Goal: Transaction & Acquisition: Purchase product/service

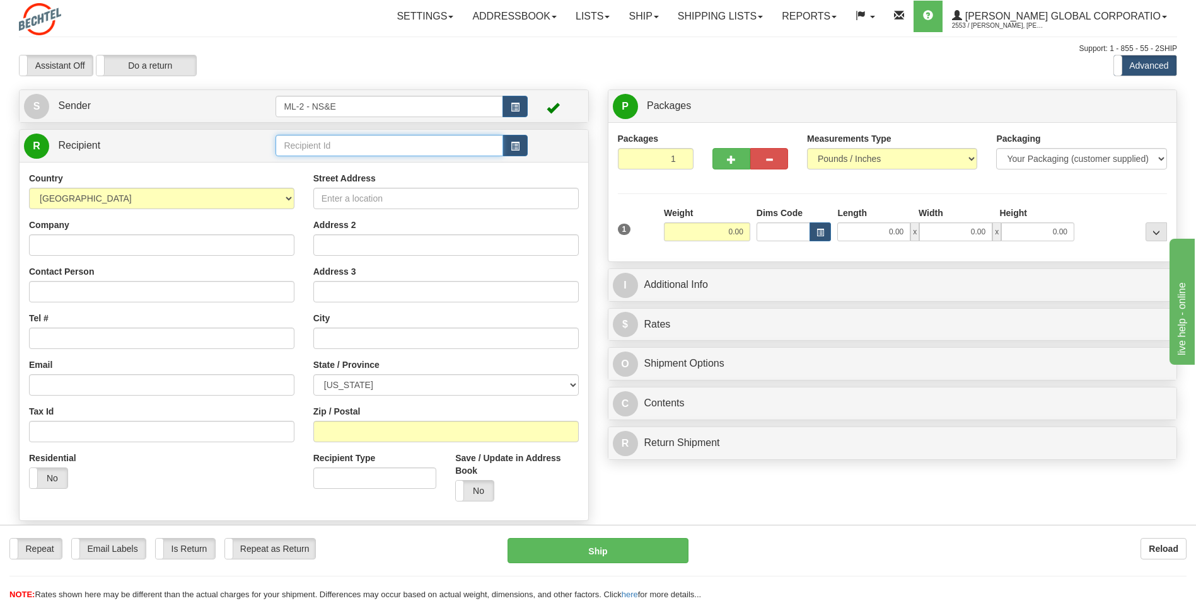
click at [494, 150] on input "text" at bounding box center [389, 145] width 227 height 21
click at [509, 106] on button "button" at bounding box center [515, 106] width 25 height 21
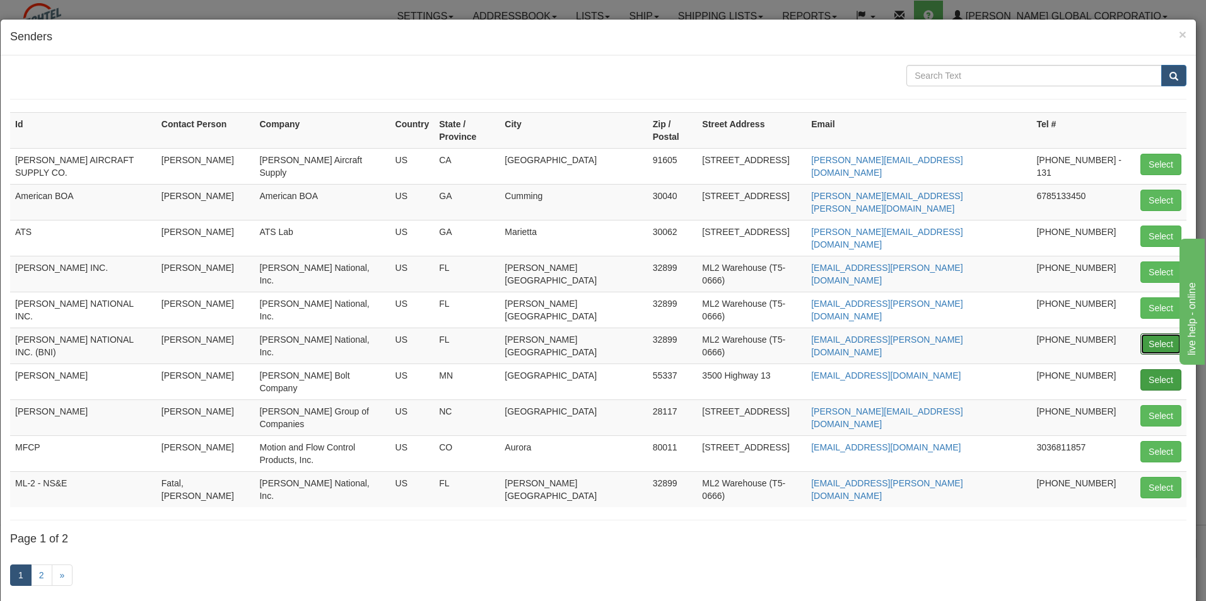
click at [1153, 334] on button "Select" at bounding box center [1160, 344] width 41 height 21
type input "[PERSON_NAME] NATIONAL INC. (BNI)"
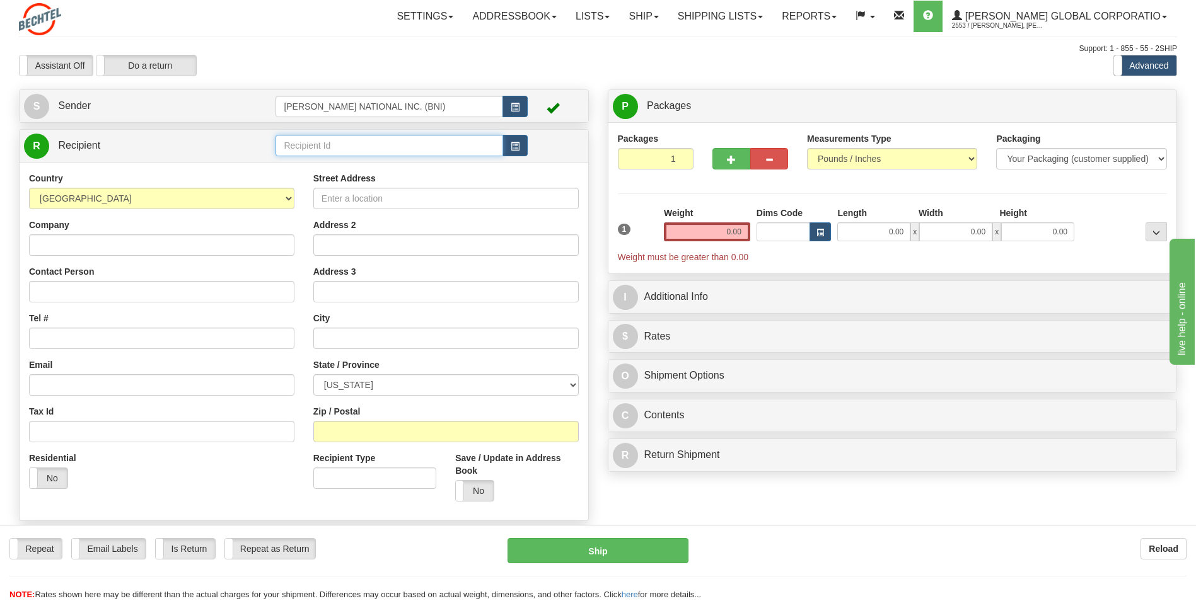
click at [484, 150] on input "text" at bounding box center [389, 145] width 227 height 21
click at [521, 148] on button "button" at bounding box center [515, 145] width 25 height 21
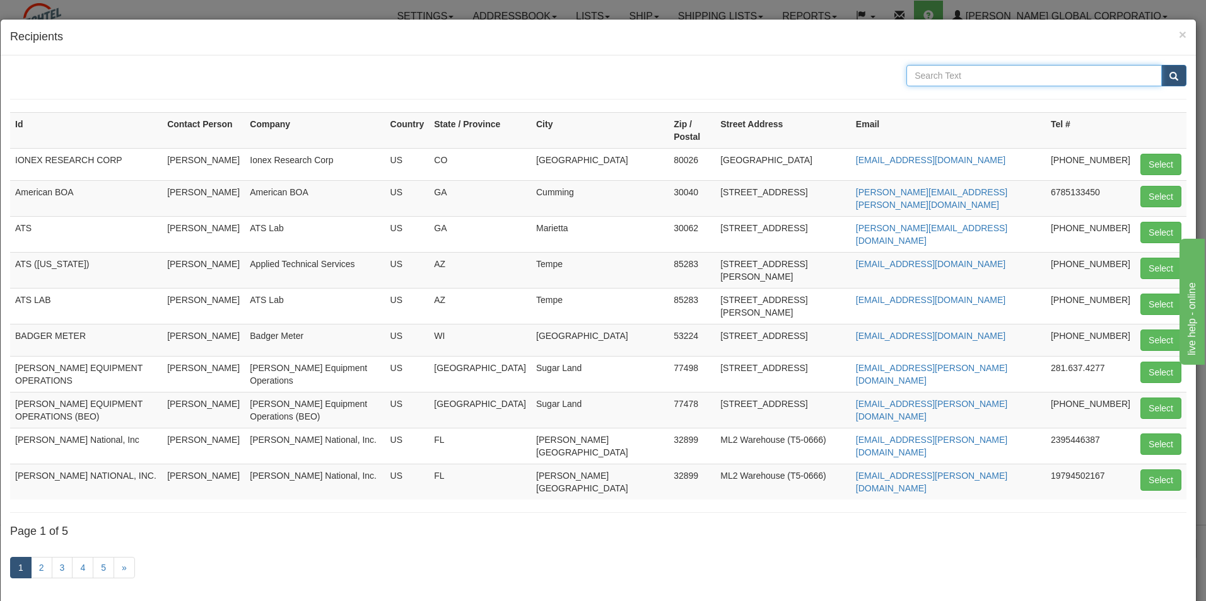
click at [934, 78] on input "text" at bounding box center [1033, 75] width 255 height 21
type input "tds"
click at [1161, 74] on button "submit" at bounding box center [1173, 75] width 25 height 21
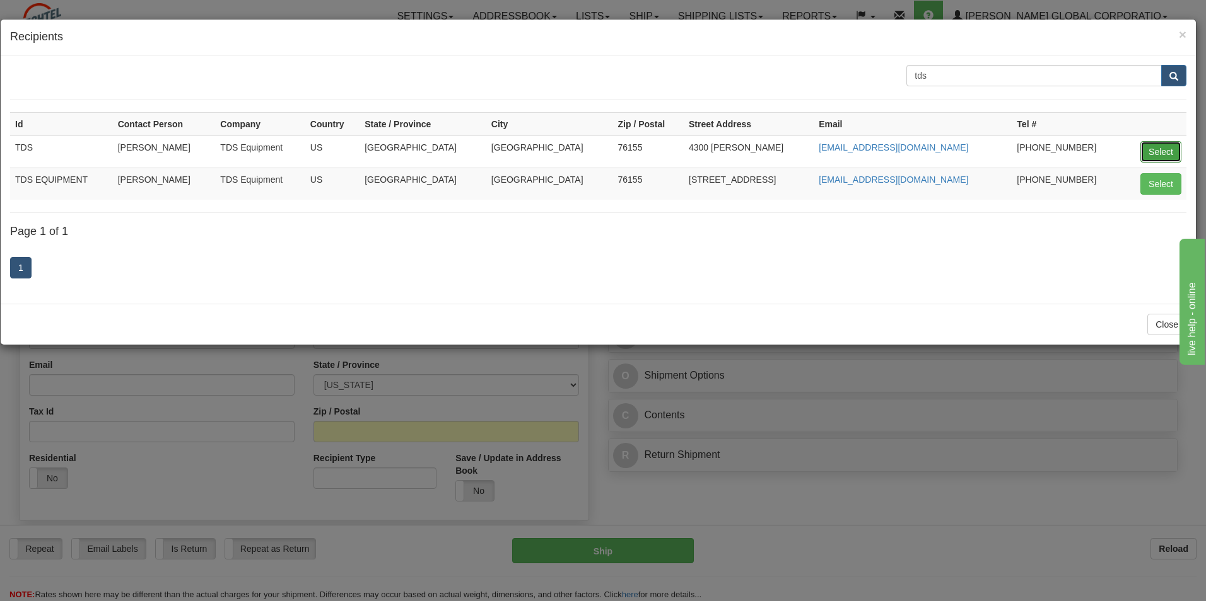
click at [1165, 154] on button "Select" at bounding box center [1160, 151] width 41 height 21
type input "TDS"
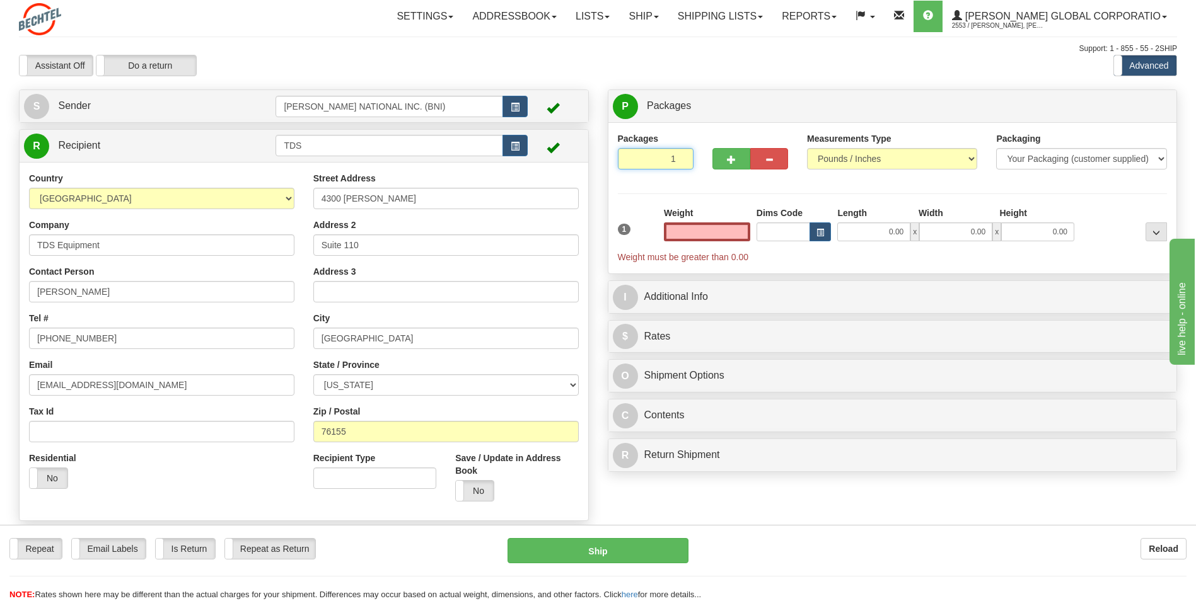
type input "0"
type input "0.00"
click at [678, 160] on input "0" at bounding box center [656, 158] width 76 height 21
type input "2"
click at [679, 158] on input "2" at bounding box center [656, 158] width 76 height 21
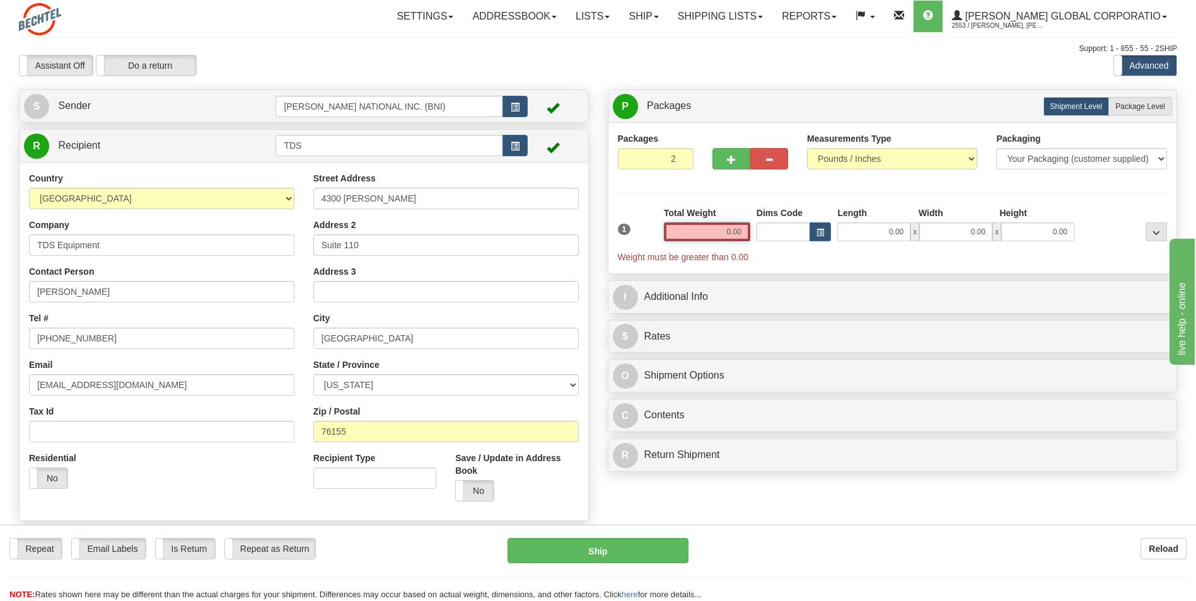
drag, startPoint x: 728, startPoint y: 228, endPoint x: 782, endPoint y: 228, distance: 54.2
click at [782, 228] on div "1 Total Weight 0.00 Dims Code x" at bounding box center [893, 235] width 556 height 57
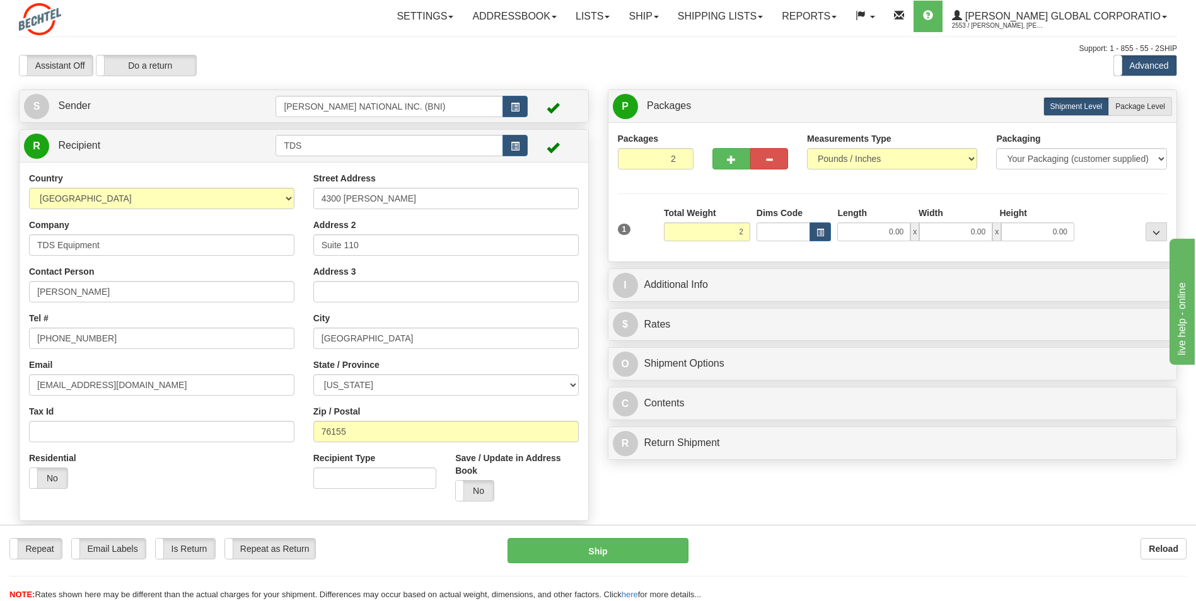
type input "2.00"
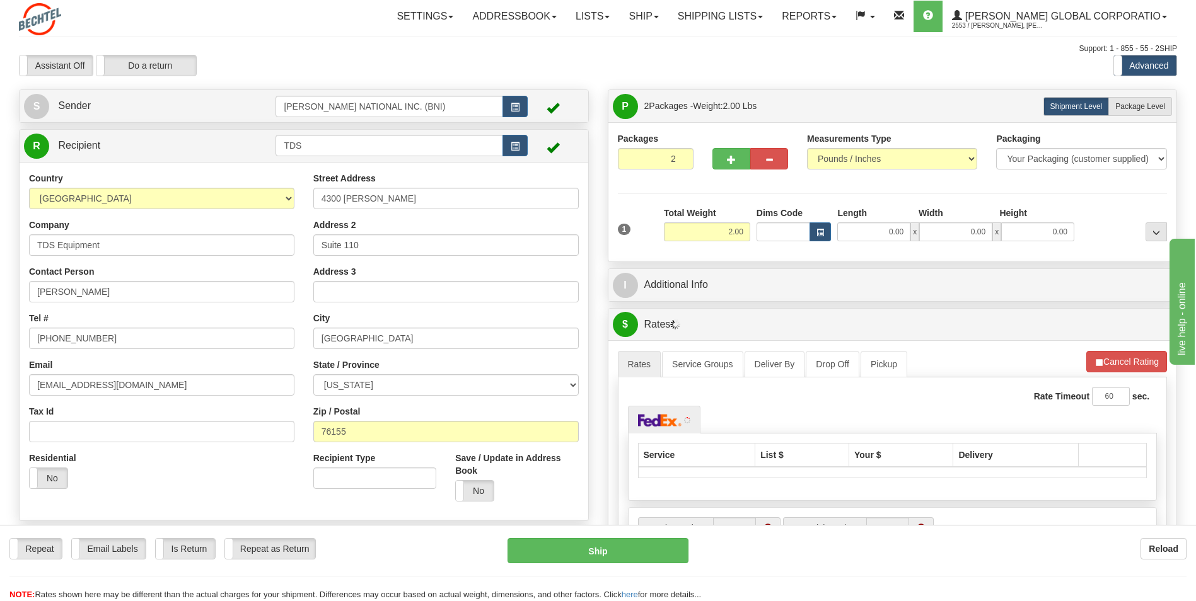
click at [853, 196] on div "Packages 2 1 Measurements Type" at bounding box center [893, 192] width 550 height 120
click at [1153, 102] on span "Package Level" at bounding box center [1140, 106] width 50 height 9
radio input "true"
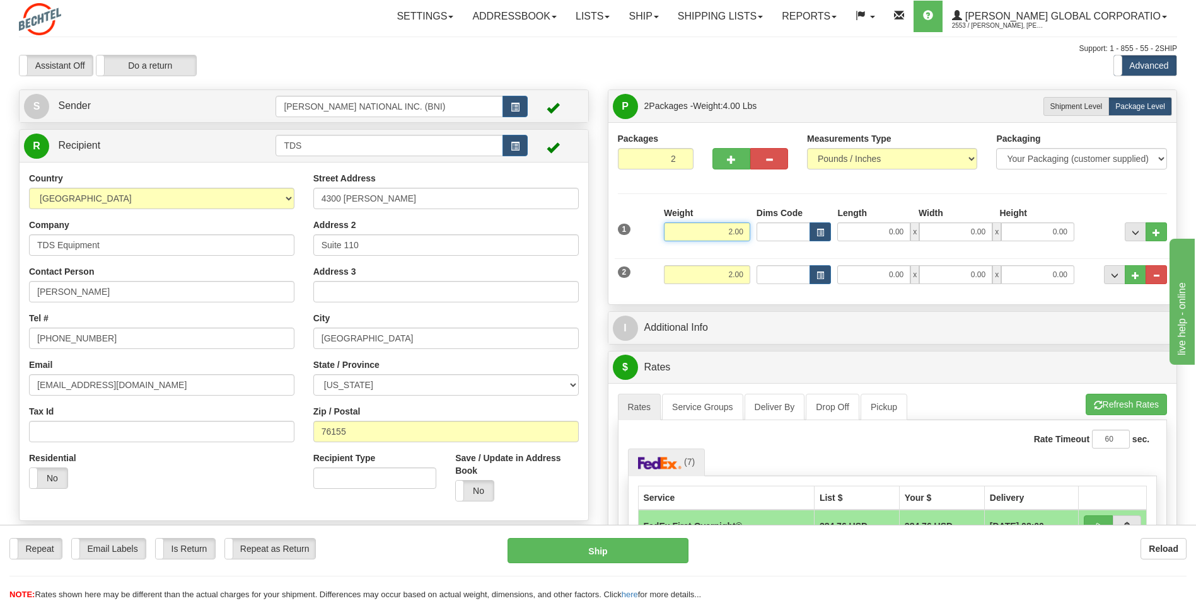
drag, startPoint x: 706, startPoint y: 233, endPoint x: 784, endPoint y: 230, distance: 78.9
click at [784, 230] on div "1 Weight 2.00 Dims Code 0.00" at bounding box center [893, 229] width 556 height 45
type input "28.00"
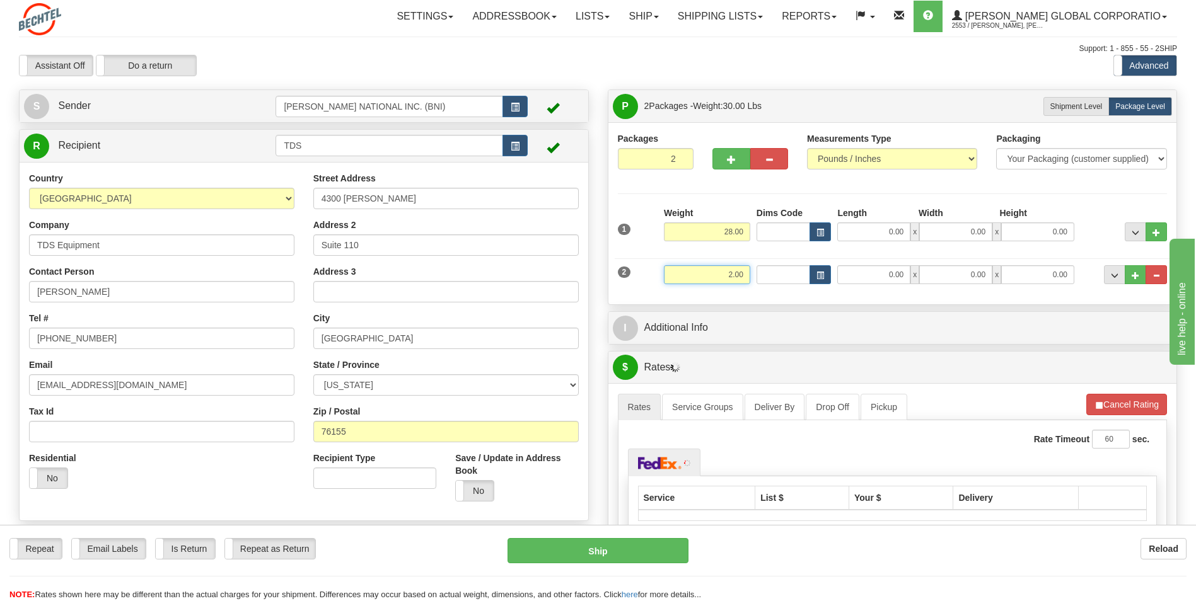
drag, startPoint x: 714, startPoint y: 276, endPoint x: 781, endPoint y: 279, distance: 66.9
click at [781, 279] on div "2 Weight 2.00 Dims Code Length Width Height" at bounding box center [893, 273] width 556 height 42
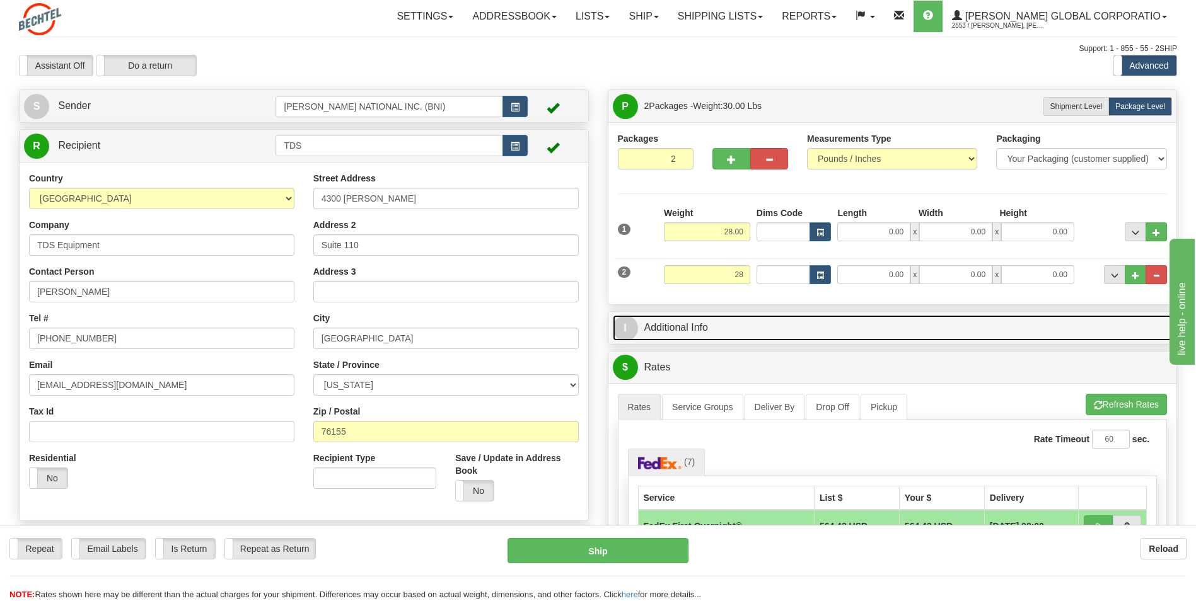
type input "28.00"
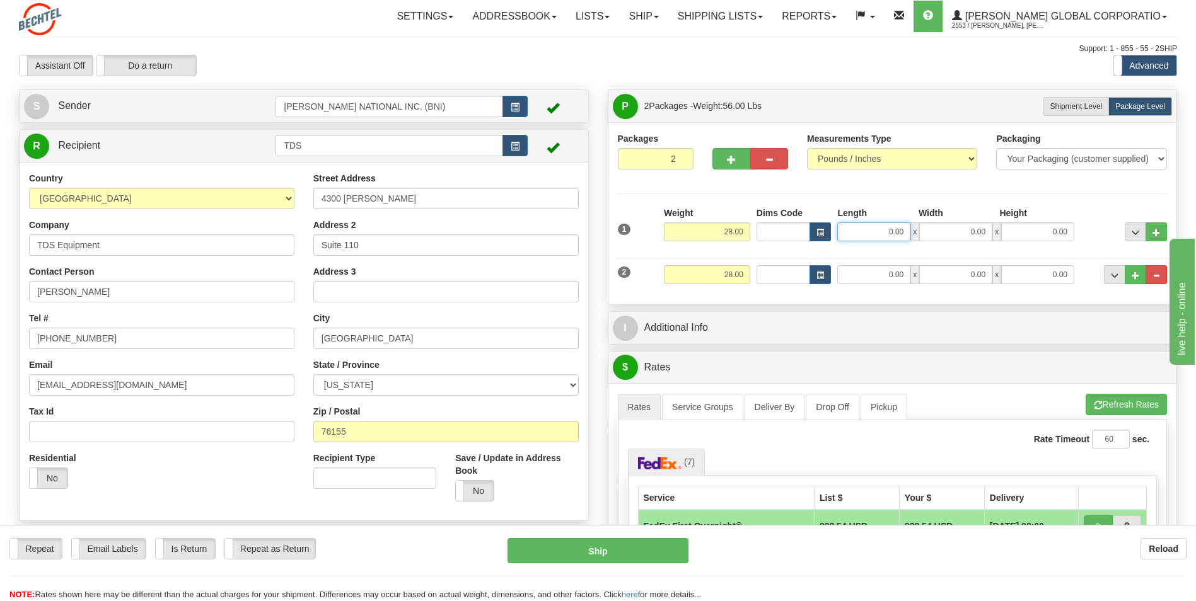
drag, startPoint x: 873, startPoint y: 231, endPoint x: 914, endPoint y: 228, distance: 40.4
click at [914, 228] on div "0.00 x 0.00 x 0.00" at bounding box center [955, 232] width 237 height 19
click at [1149, 272] on button "..." at bounding box center [1156, 274] width 21 height 19
type input "1"
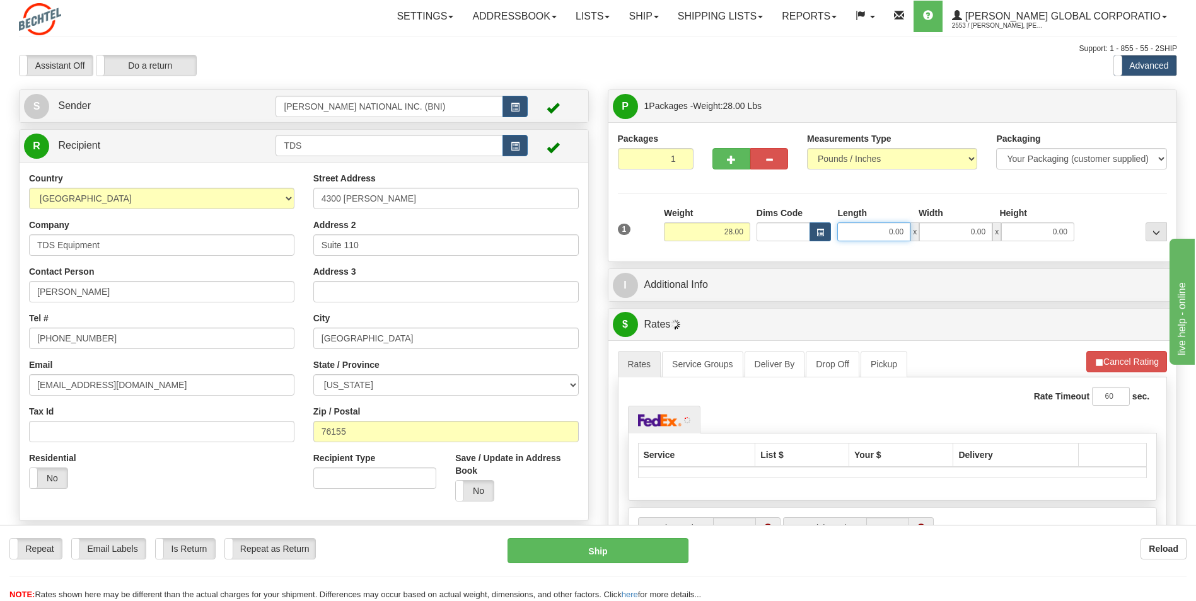
drag, startPoint x: 880, startPoint y: 231, endPoint x: 922, endPoint y: 229, distance: 42.3
click at [922, 229] on div "0.00 x 0.00 x 0.00" at bounding box center [955, 232] width 237 height 19
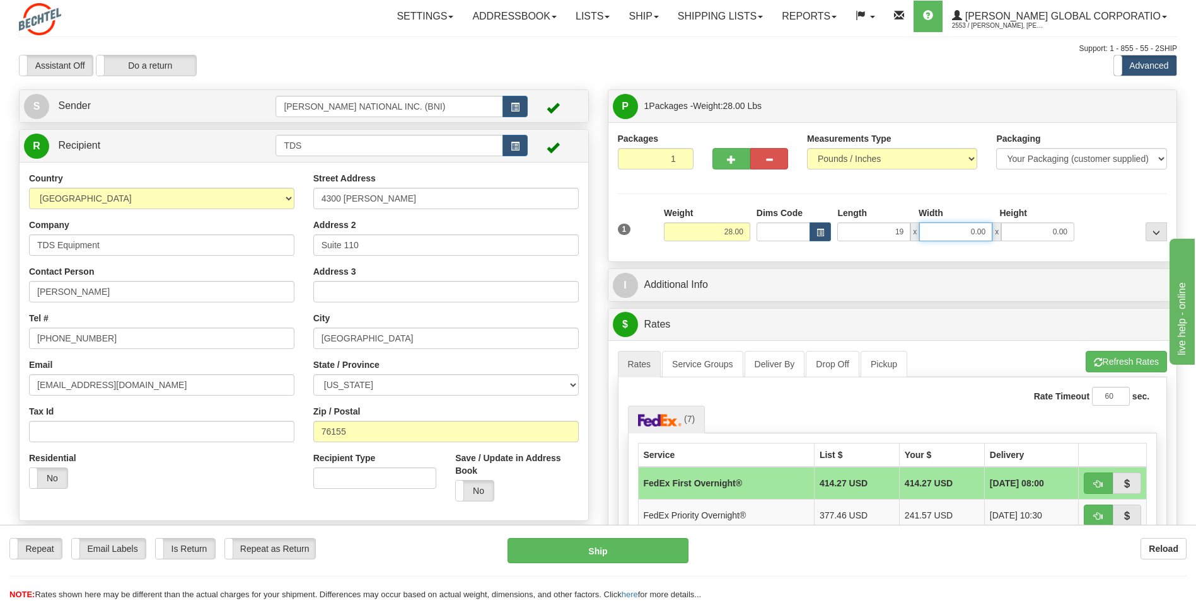
type input "19.00"
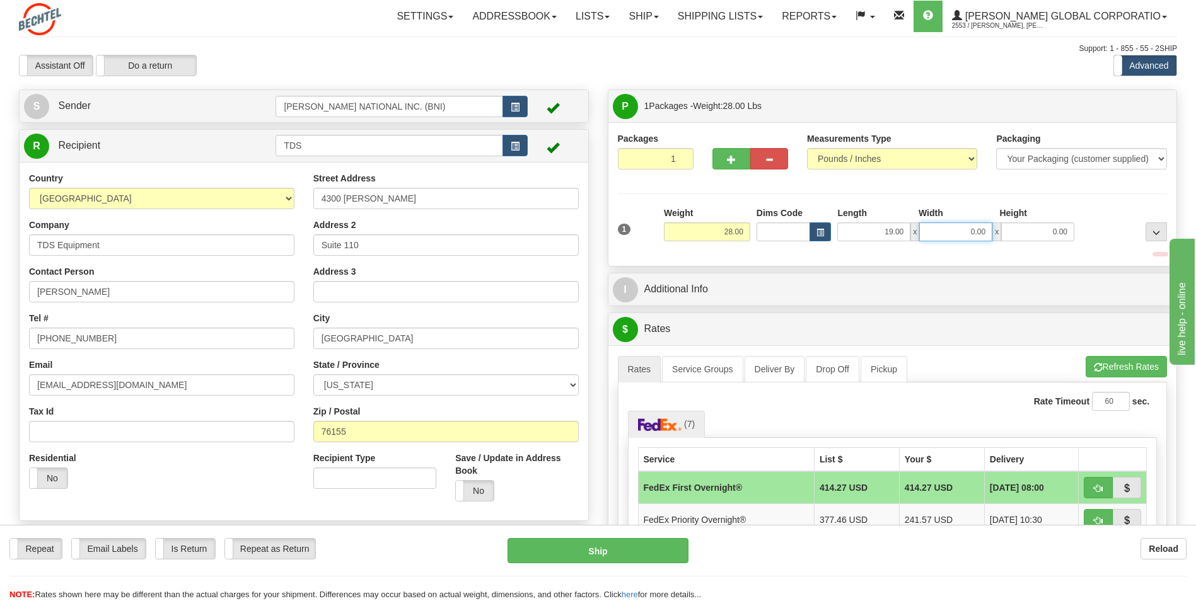
drag, startPoint x: 936, startPoint y: 231, endPoint x: 1023, endPoint y: 235, distance: 87.8
click at [1023, 235] on div "19.00 x 0.00 x 0.00" at bounding box center [955, 232] width 237 height 19
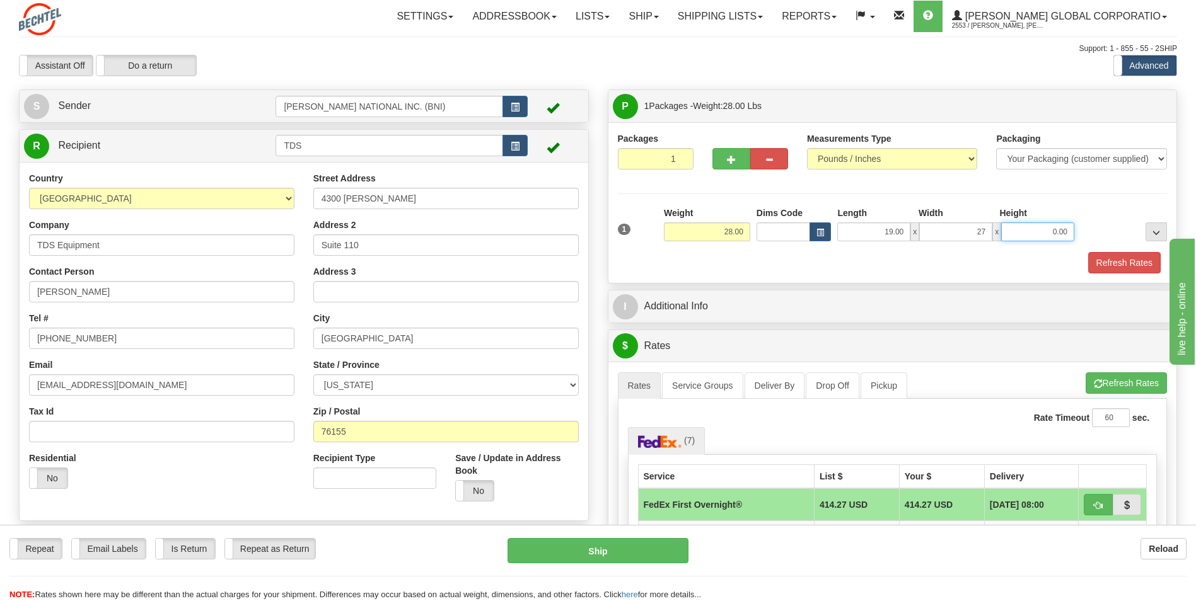
type input "27.00"
drag, startPoint x: 1030, startPoint y: 234, endPoint x: 1083, endPoint y: 231, distance: 53.7
click at [1083, 231] on div "1 Weight 28.00 Dims Code x x" at bounding box center [893, 229] width 556 height 45
type input "2"
type input "8.00"
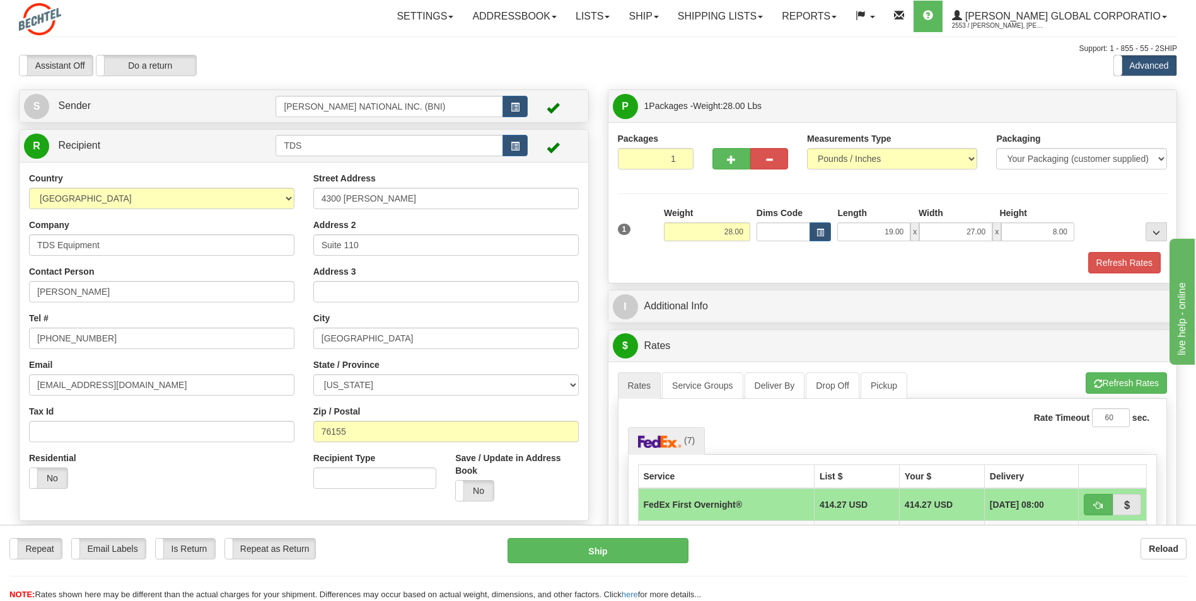
click at [1060, 199] on div "Packages 1 1 Measurements Type" at bounding box center [893, 202] width 550 height 141
click at [1151, 236] on button "..." at bounding box center [1156, 232] width 21 height 19
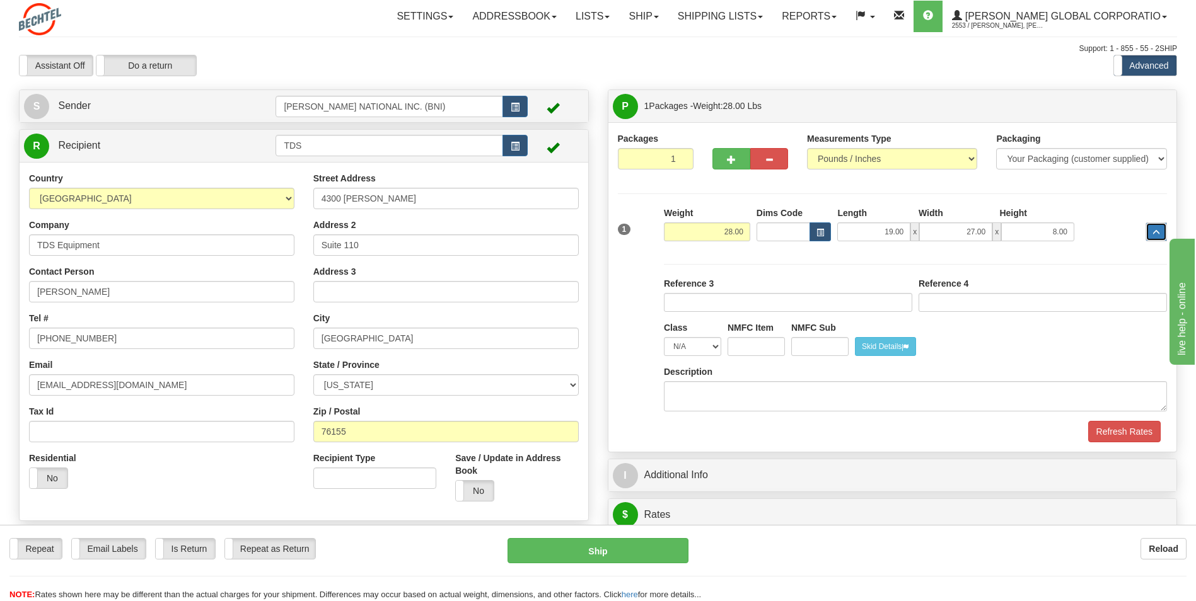
drag, startPoint x: 1158, startPoint y: 233, endPoint x: 934, endPoint y: 192, distance: 227.7
click at [1157, 233] on span "..." at bounding box center [1157, 233] width 8 height 7
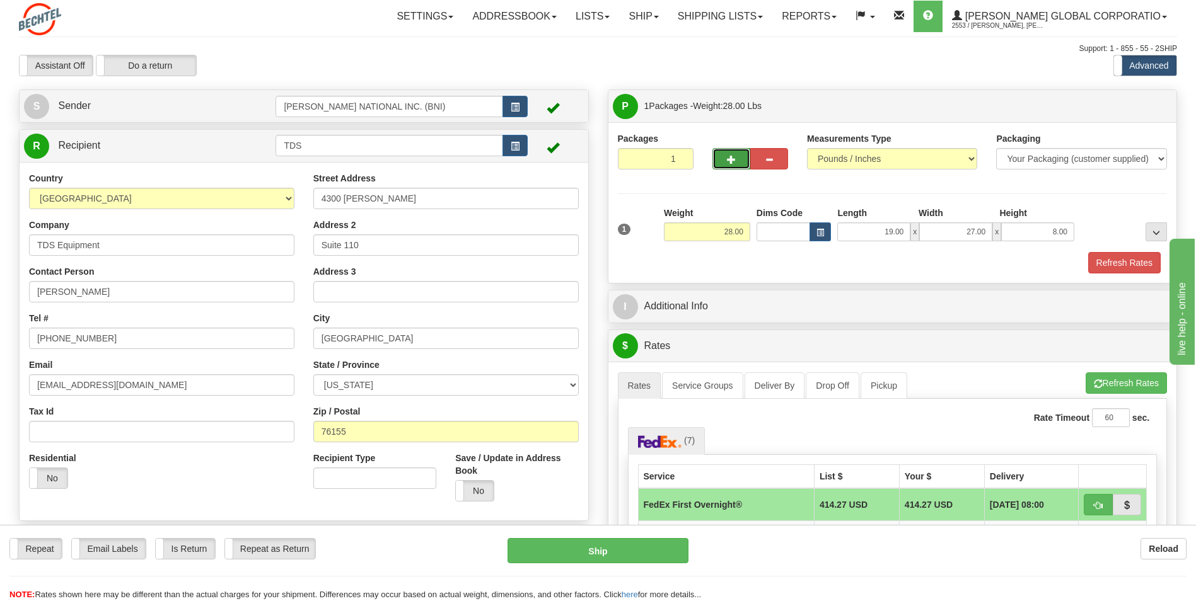
click at [736, 157] on button "button" at bounding box center [731, 158] width 38 height 21
type input "2"
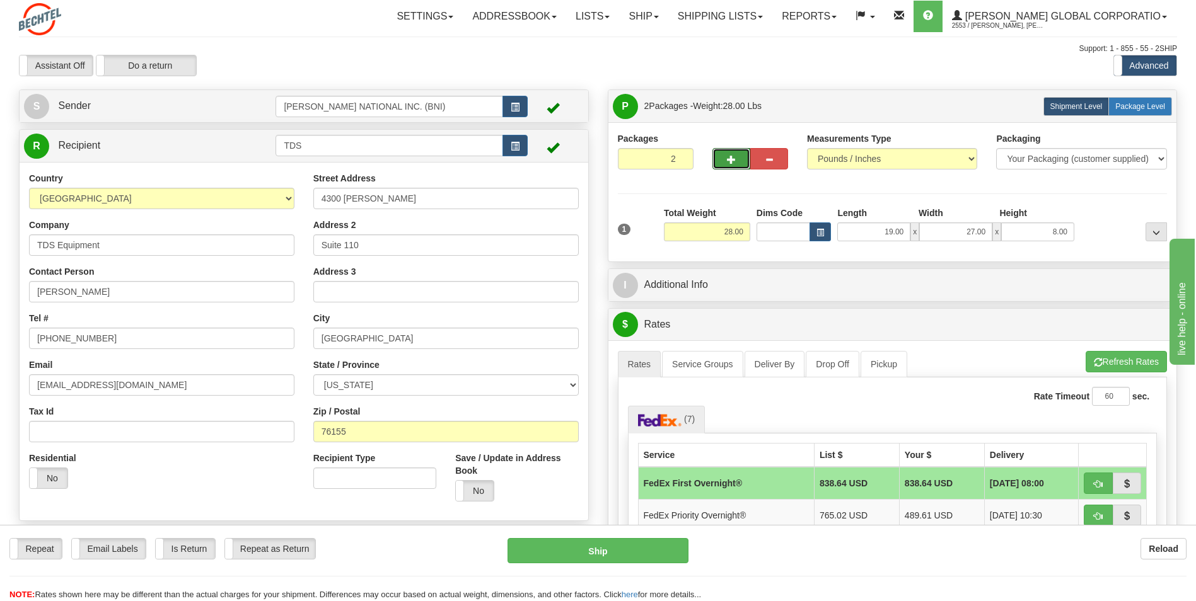
click at [1132, 109] on span "Package Level" at bounding box center [1140, 106] width 50 height 9
radio input "true"
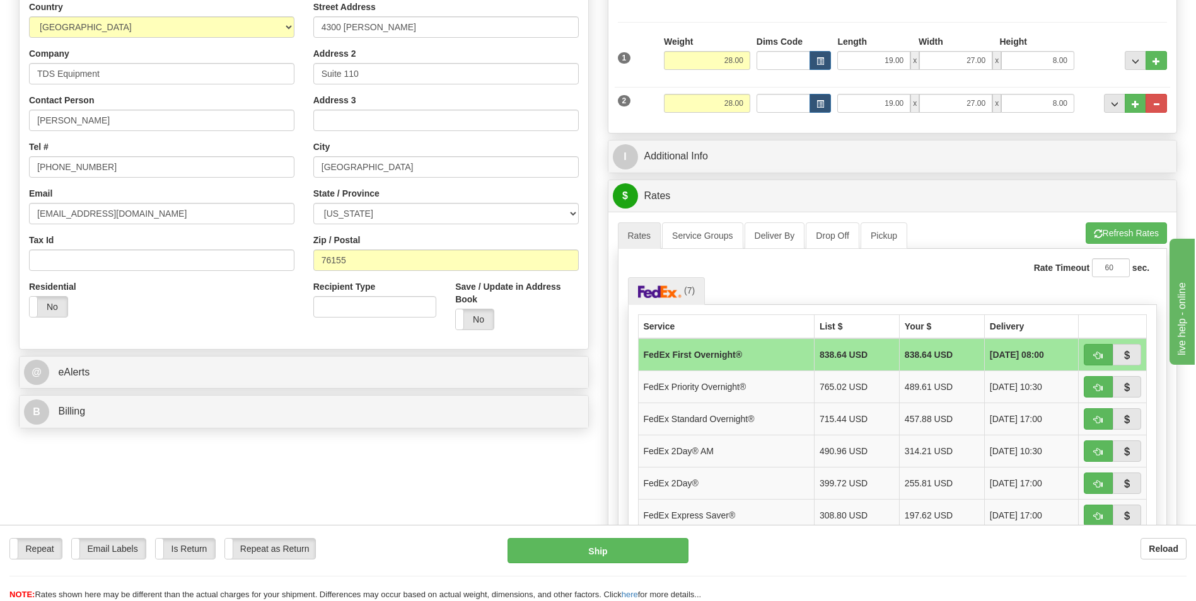
scroll to position [189, 0]
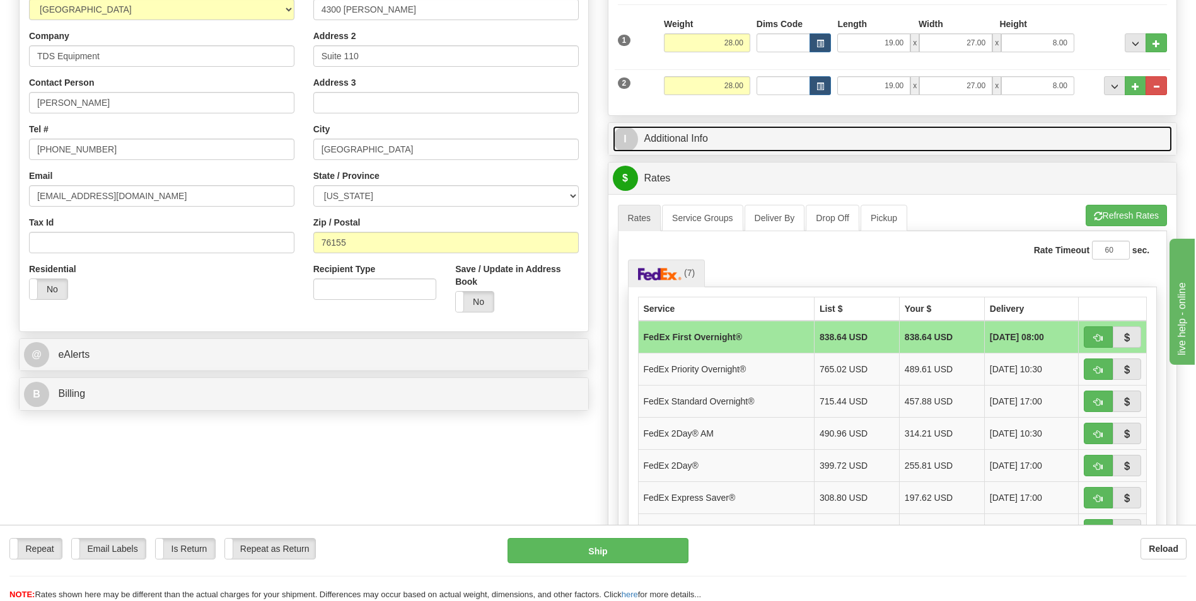
click at [813, 133] on link "I Additional Info" at bounding box center [893, 139] width 560 height 26
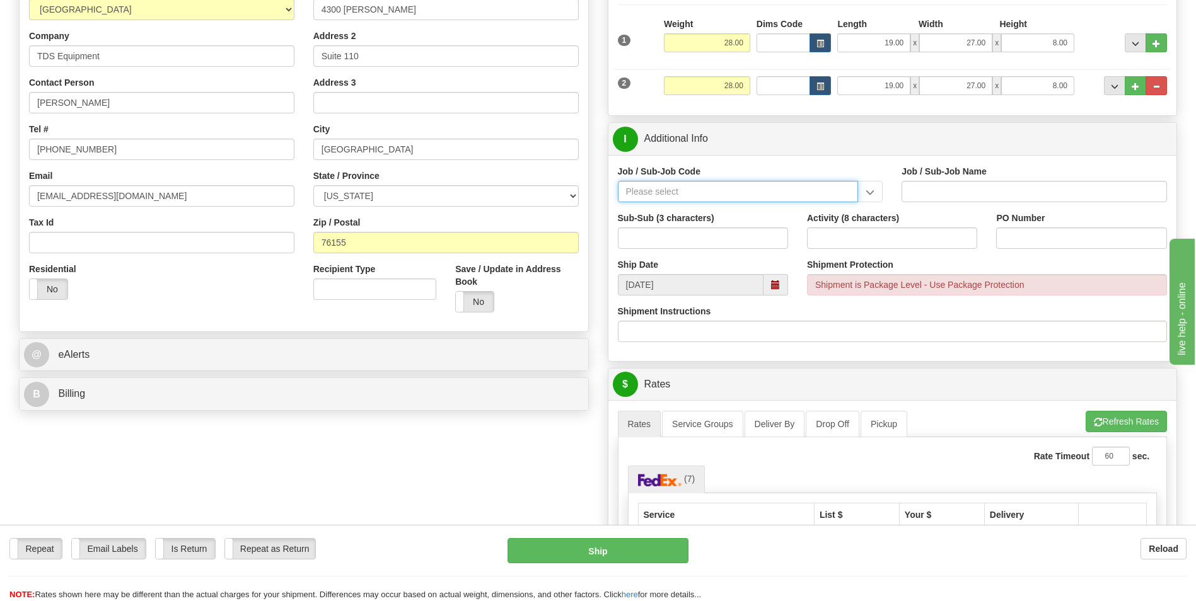
click at [705, 196] on input "Job / Sub-Job Code" at bounding box center [738, 191] width 241 height 21
click at [671, 210] on div "26046-31P" at bounding box center [735, 211] width 228 height 14
type input "26046-31P"
type input "MOBILE LAUNCHER 2 - GENERAL REQUIREMENT / PROCURE"
type input "26046-31P"
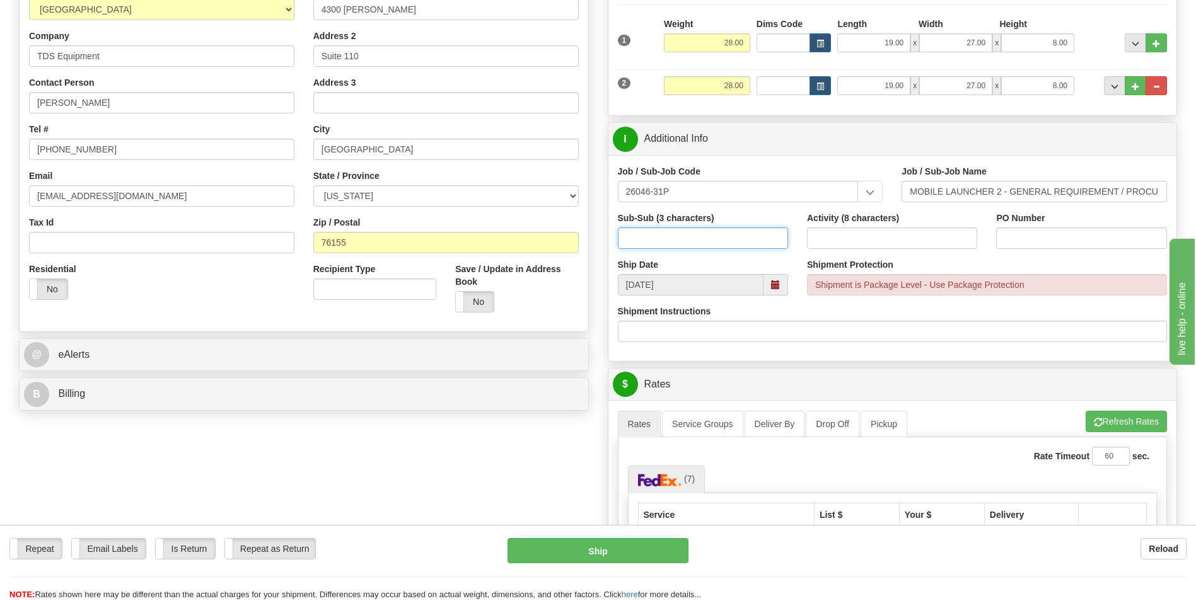
click at [677, 235] on input "Sub-Sub (3 characters)" at bounding box center [703, 238] width 170 height 21
type input "ML2"
click at [890, 234] on input "Activity (8 characters)" at bounding box center [892, 238] width 170 height 21
type input "00000085"
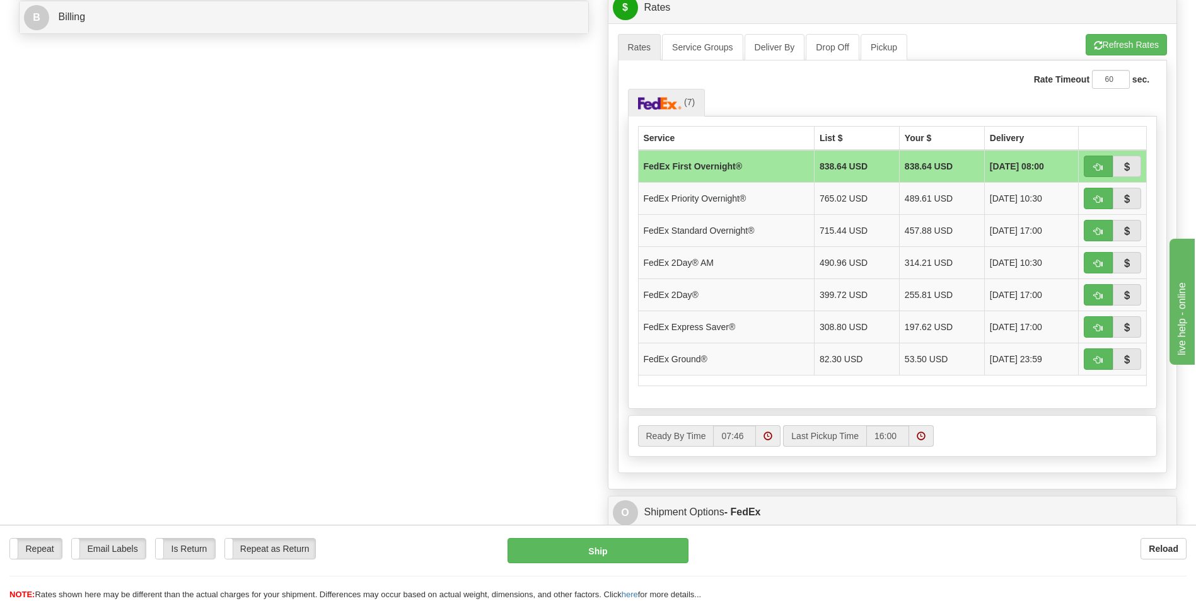
scroll to position [567, 0]
click at [768, 364] on td "FedEx Ground®" at bounding box center [726, 358] width 176 height 32
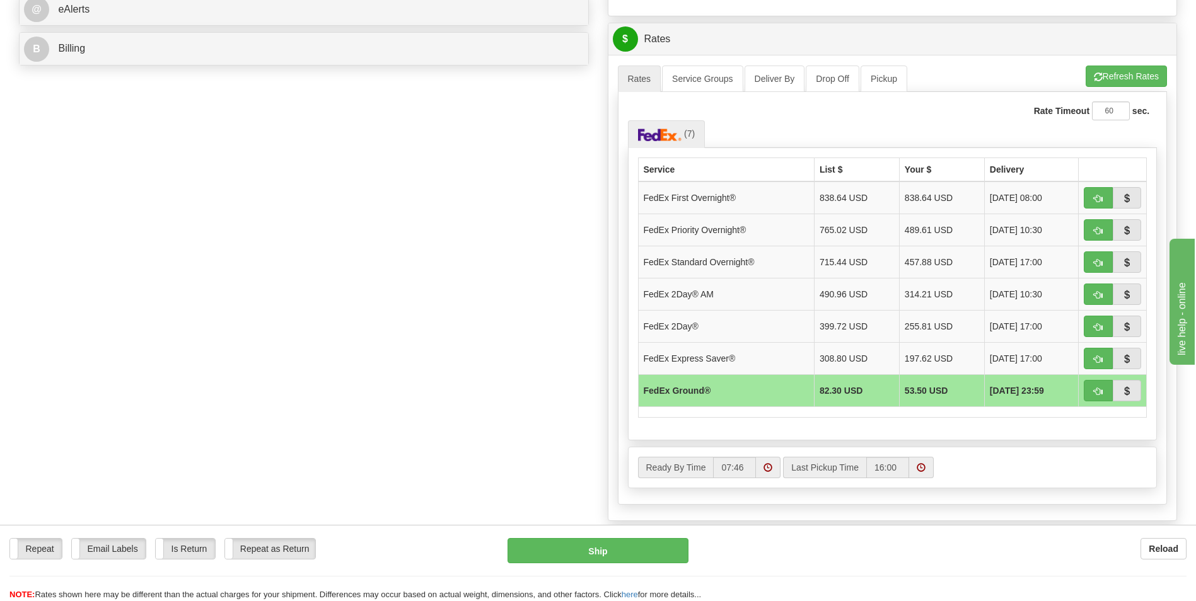
scroll to position [441, 0]
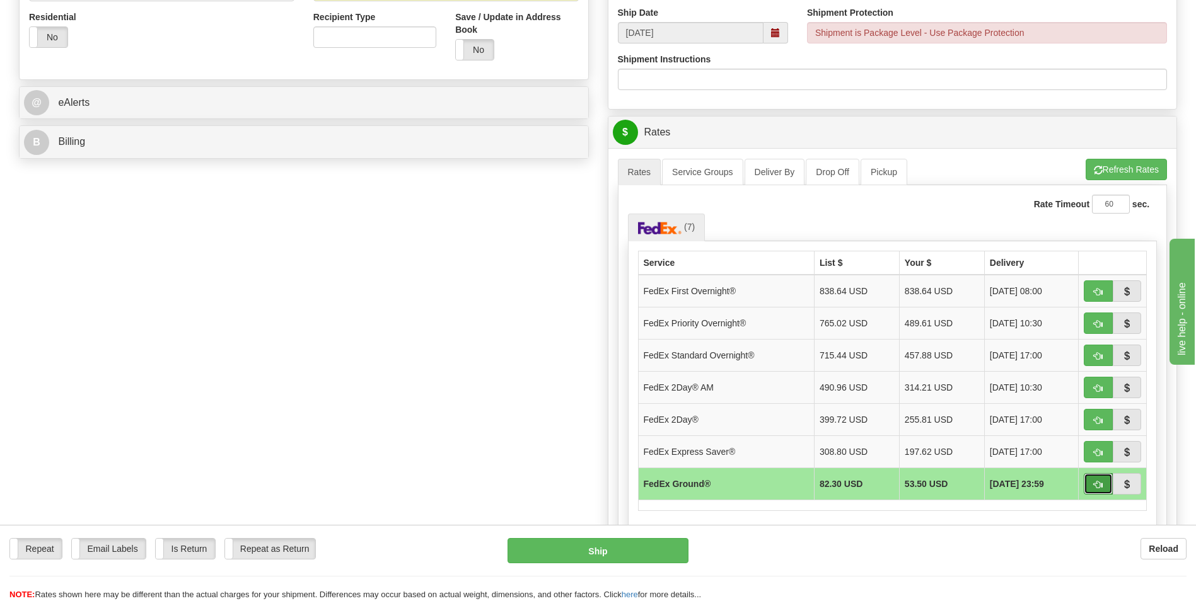
click at [1090, 485] on button "button" at bounding box center [1098, 484] width 29 height 21
type input "92"
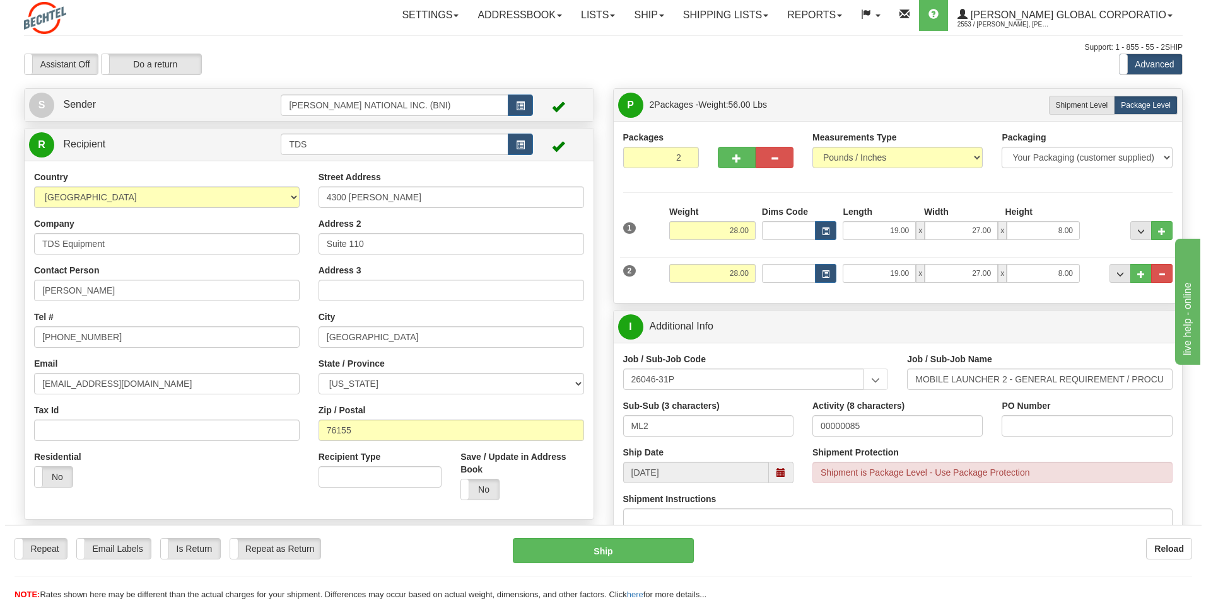
scroll to position [0, 0]
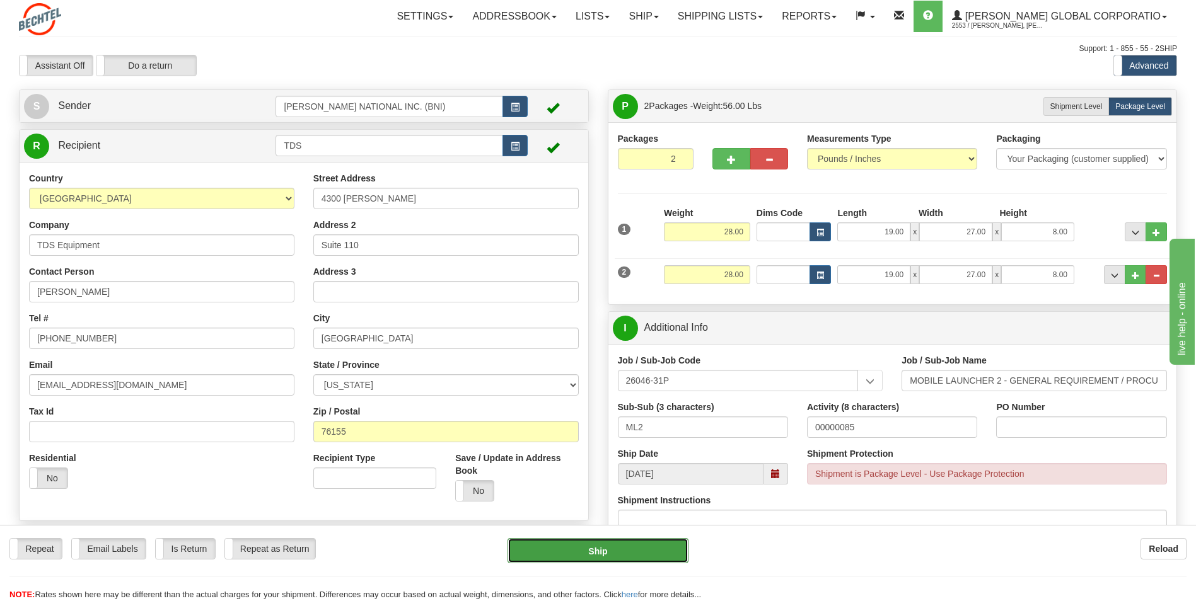
click at [607, 542] on button "Ship" at bounding box center [598, 550] width 180 height 25
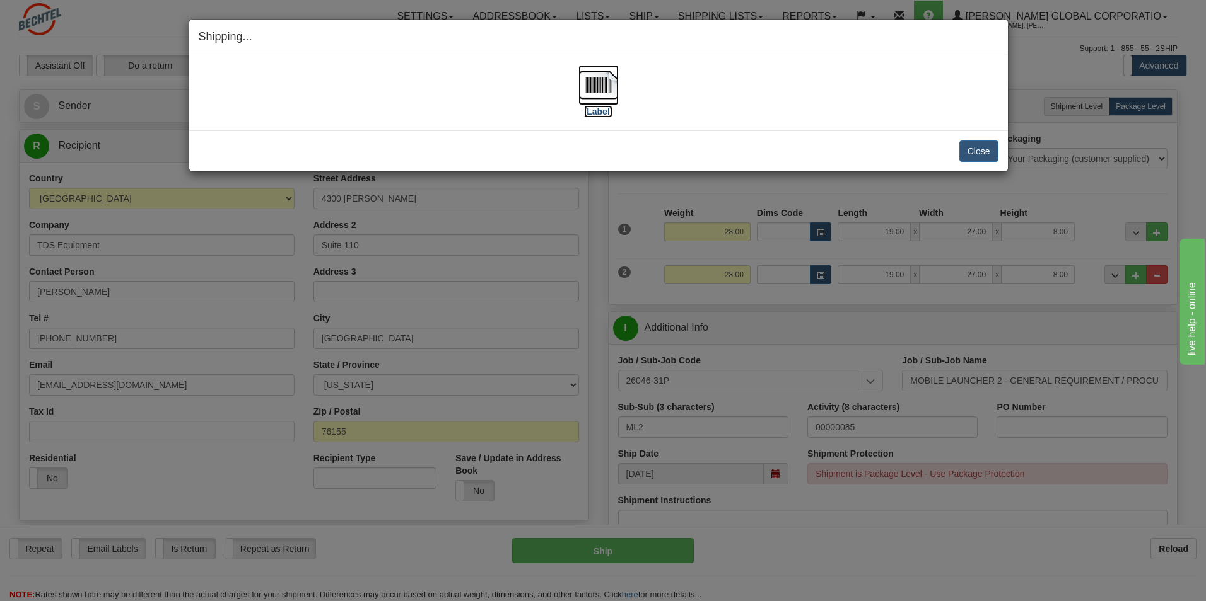
click at [606, 86] on img at bounding box center [598, 85] width 40 height 40
